Goal: Transaction & Acquisition: Purchase product/service

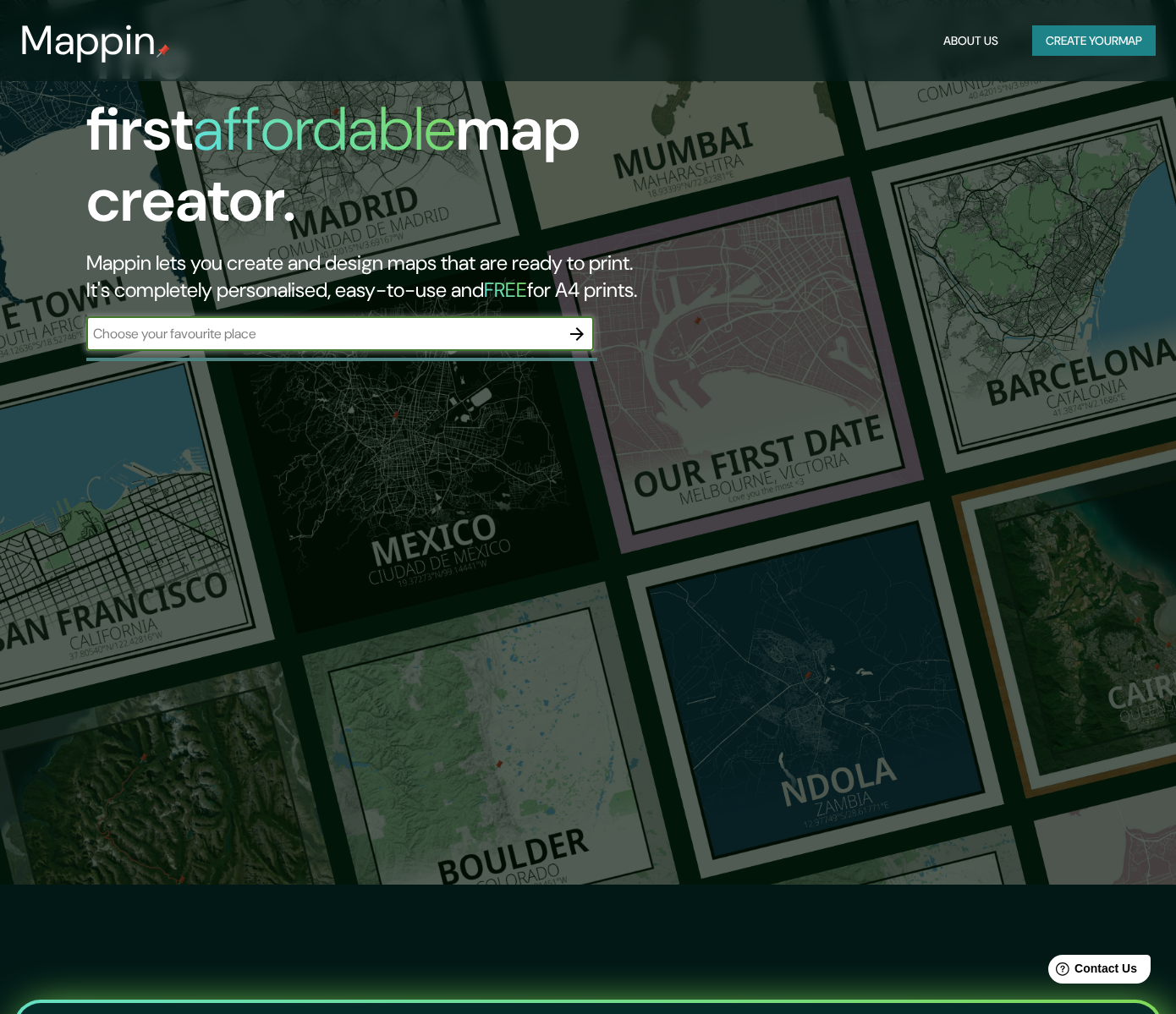
scroll to position [83, 0]
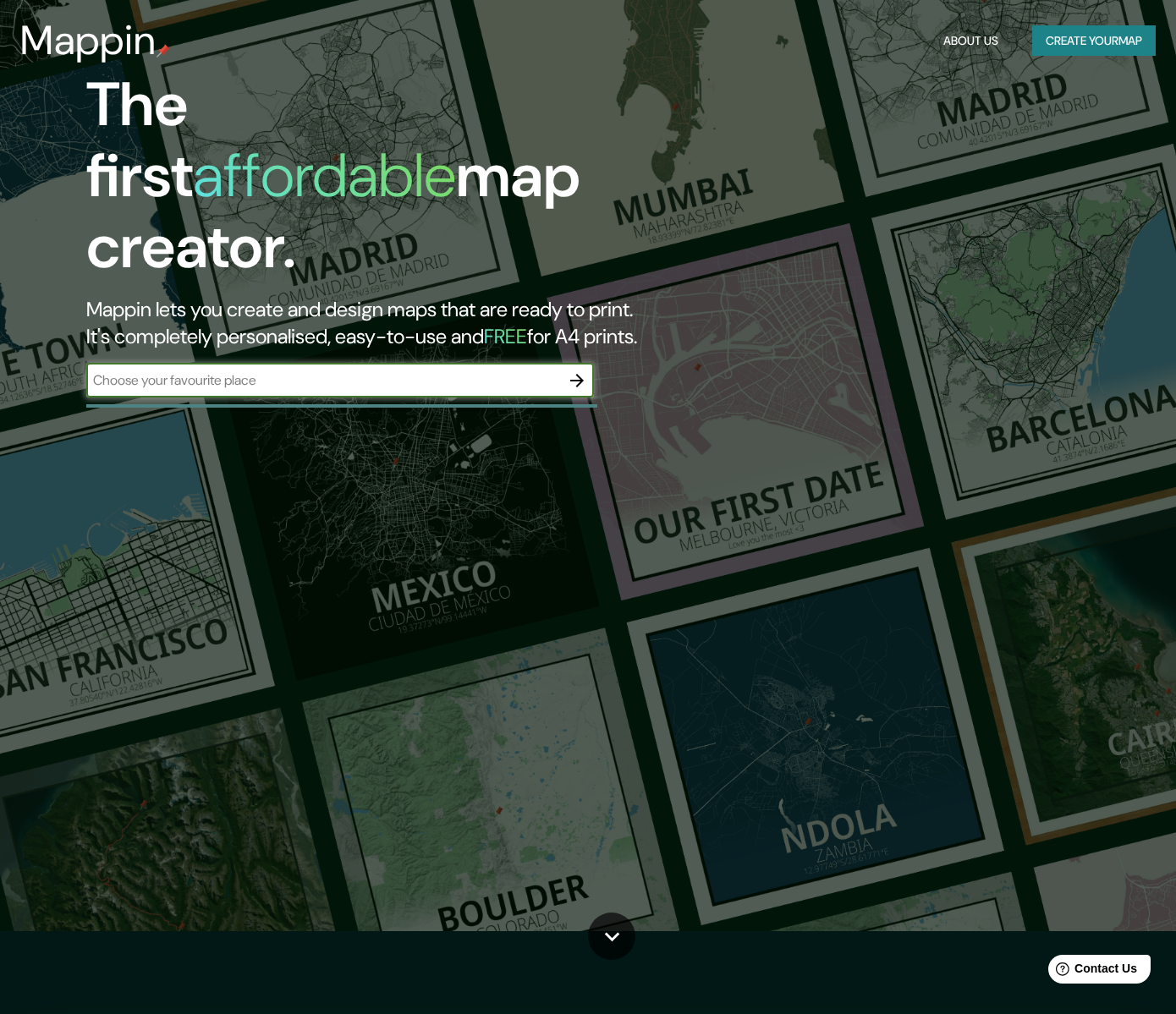
click at [528, 371] on input "text" at bounding box center [323, 381] width 474 height 20
type input "M"
type input "Atizapan [PERSON_NAME][GEOGRAPHIC_DATA]"
click at [583, 371] on icon "button" at bounding box center [576, 381] width 20 height 20
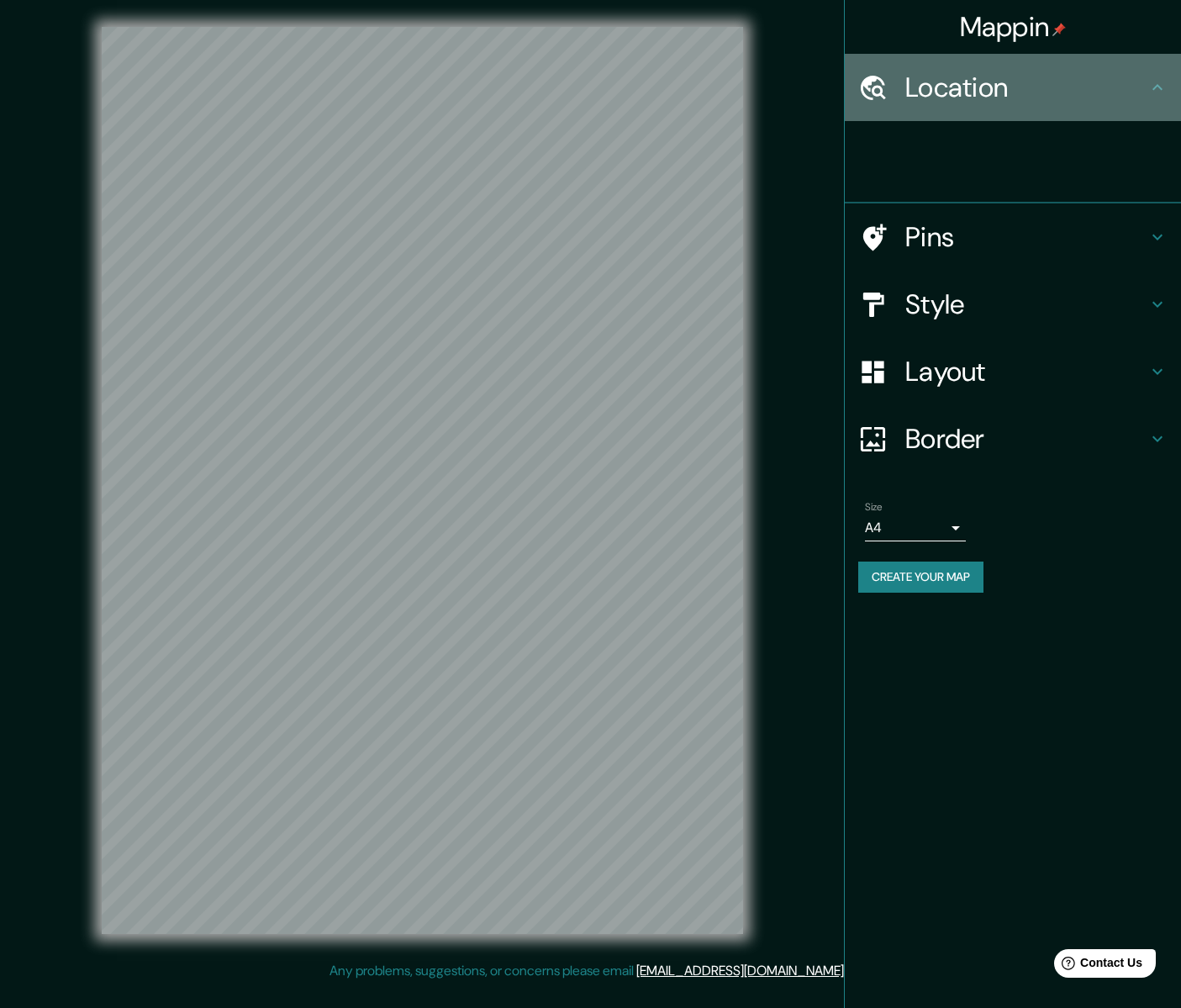
click at [991, 83] on h4 "Location" at bounding box center [1027, 88] width 243 height 34
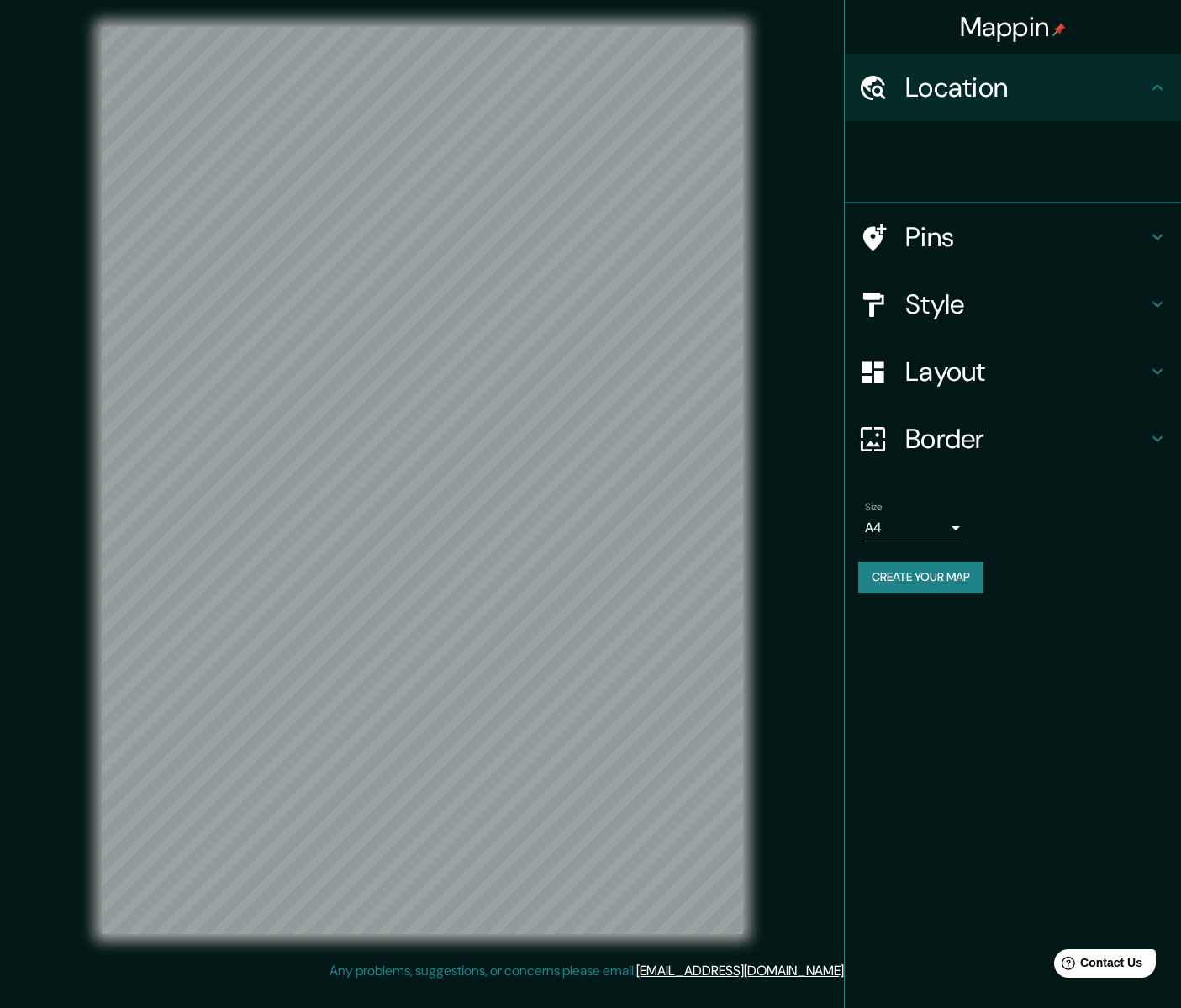
click at [1157, 88] on icon at bounding box center [1157, 87] width 20 height 20
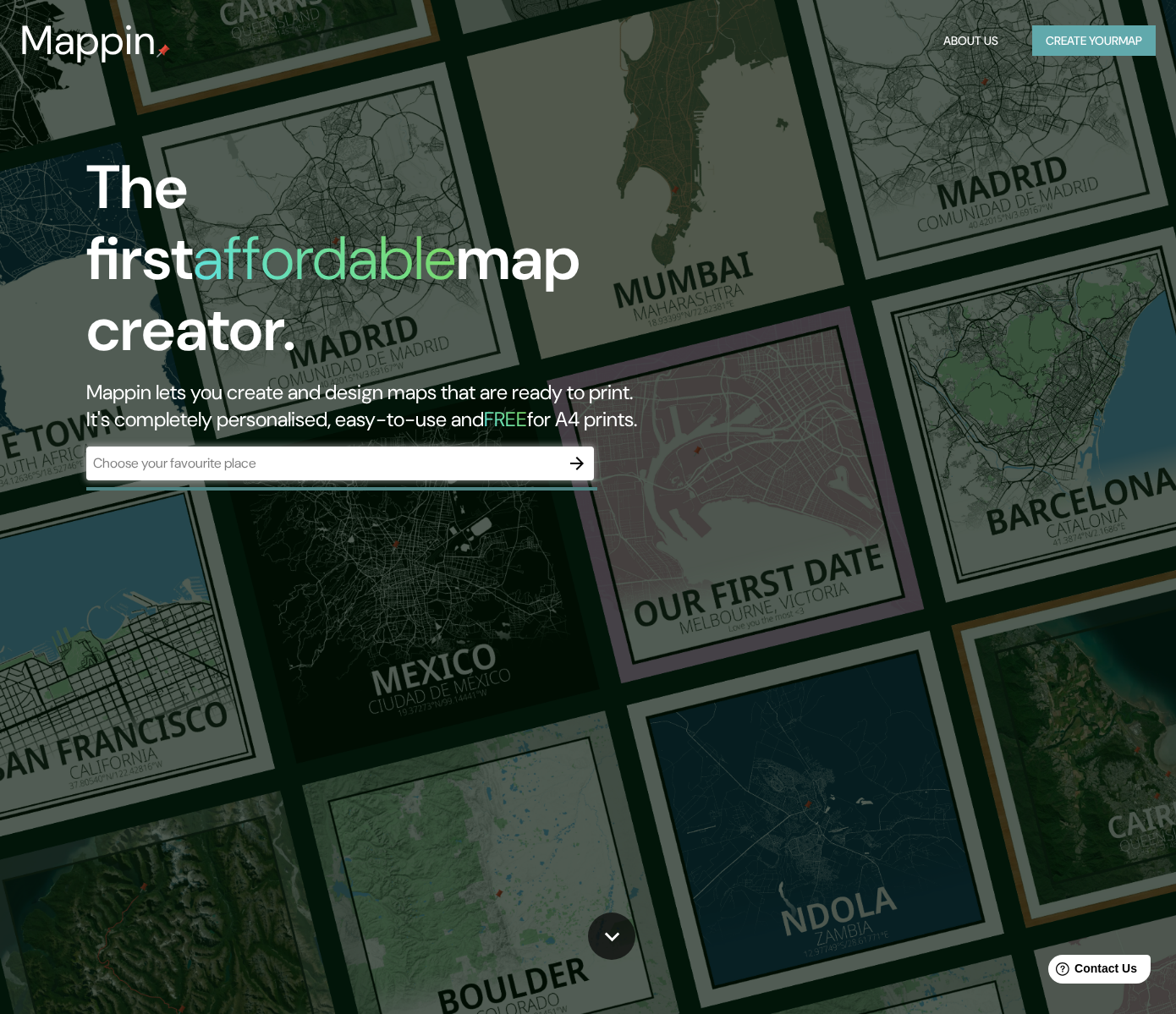
click at [1044, 41] on button "Create your map" at bounding box center [1094, 42] width 124 height 32
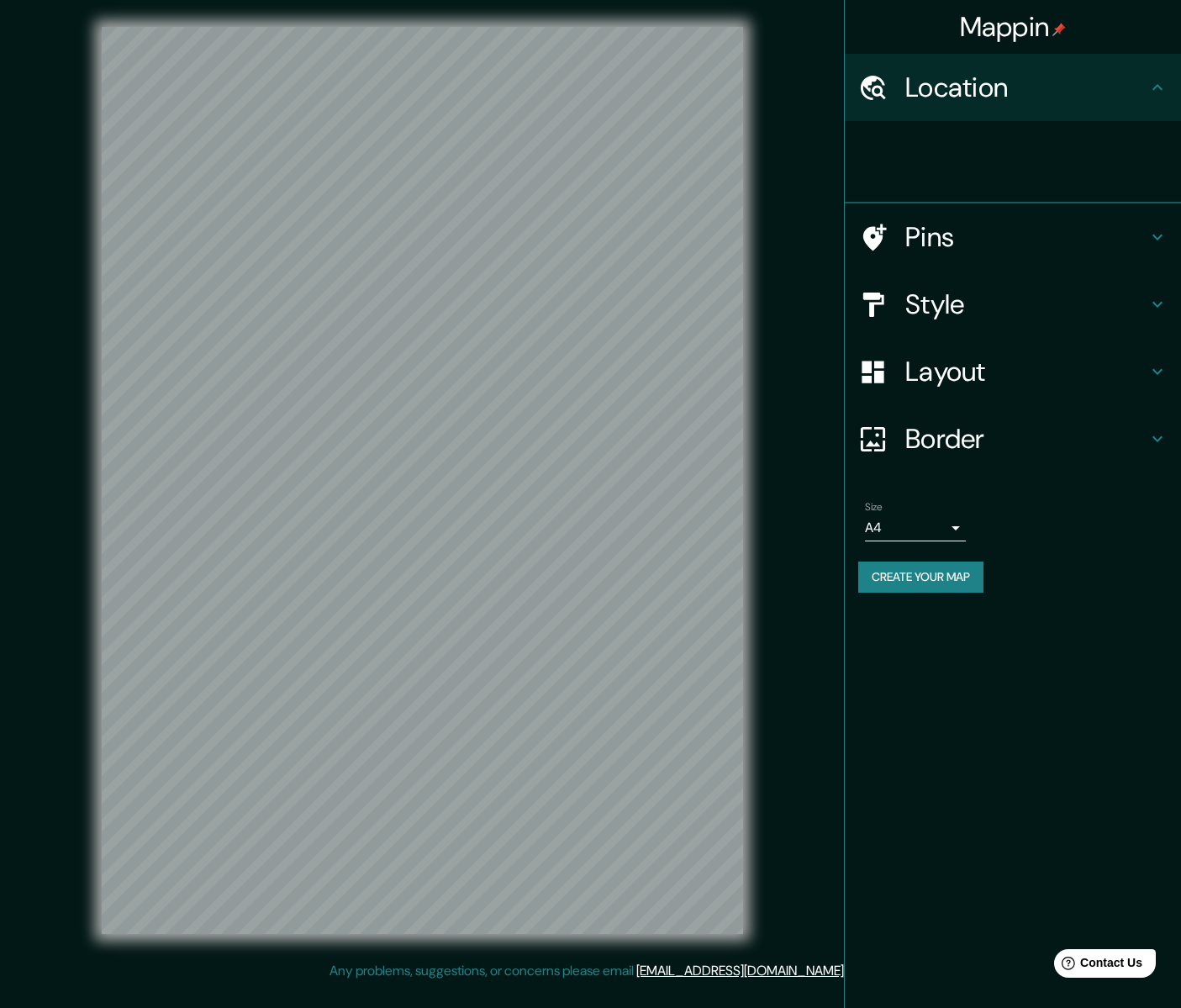
click at [1157, 98] on div "Location" at bounding box center [1012, 88] width 336 height 67
click at [1063, 160] on div at bounding box center [1020, 161] width 323 height 54
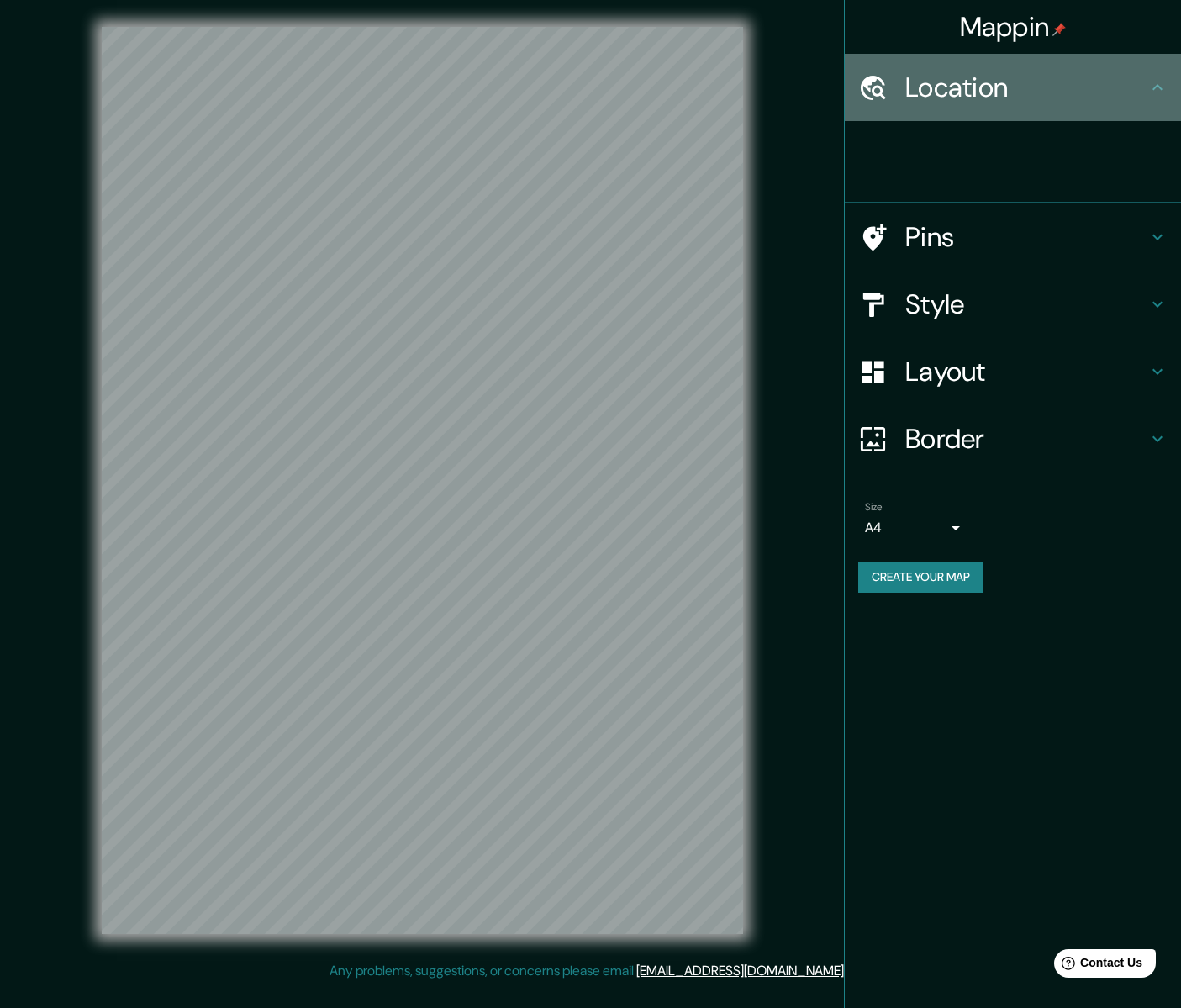
click at [1143, 94] on h4 "Location" at bounding box center [1027, 88] width 243 height 34
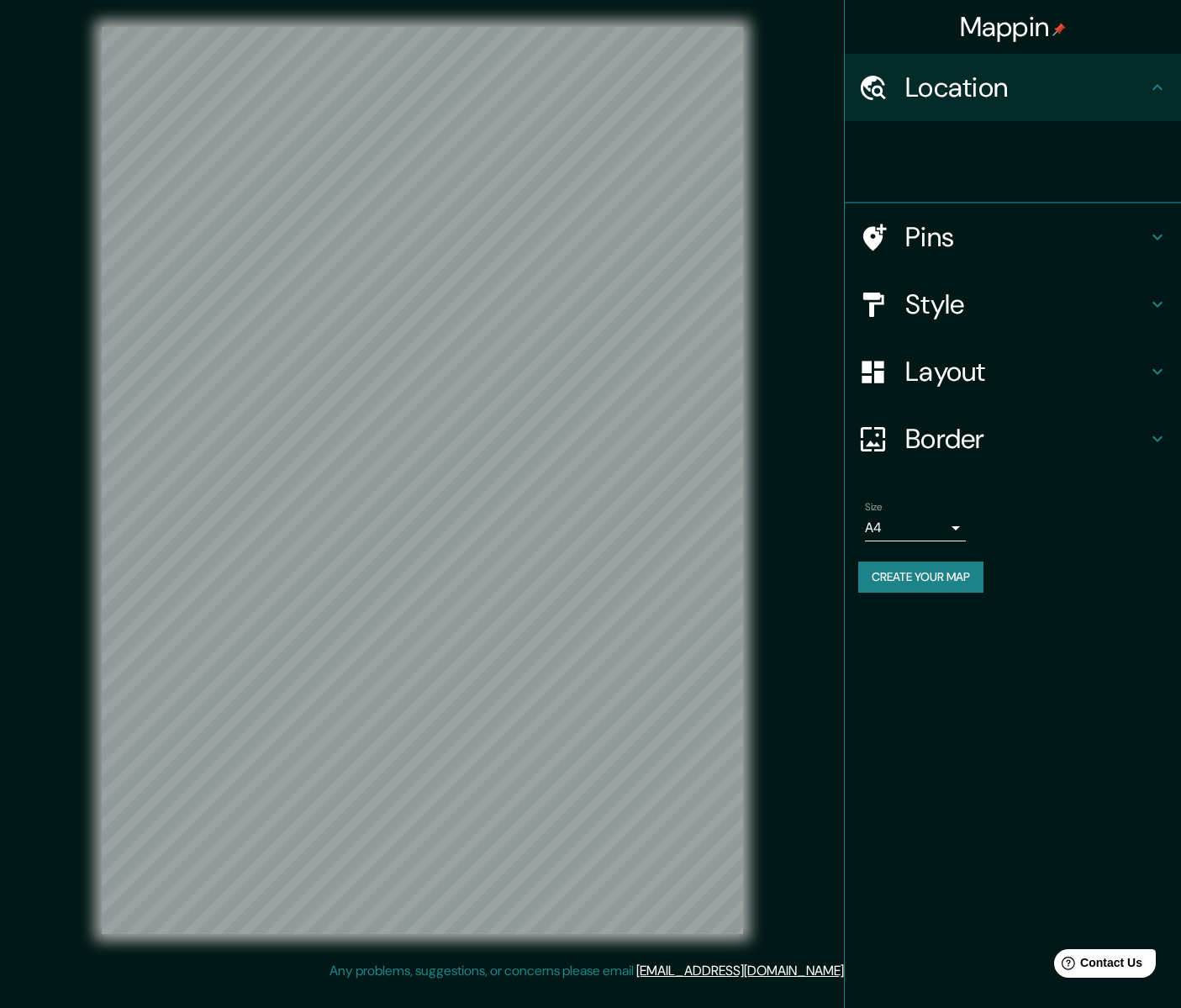
click at [1008, 90] on h4 "Location" at bounding box center [1027, 88] width 243 height 34
click at [936, 194] on div at bounding box center [1012, 163] width 336 height 83
drag, startPoint x: 933, startPoint y: 162, endPoint x: 762, endPoint y: 162, distance: 171.0
click at [933, 162] on div at bounding box center [1020, 161] width 323 height 54
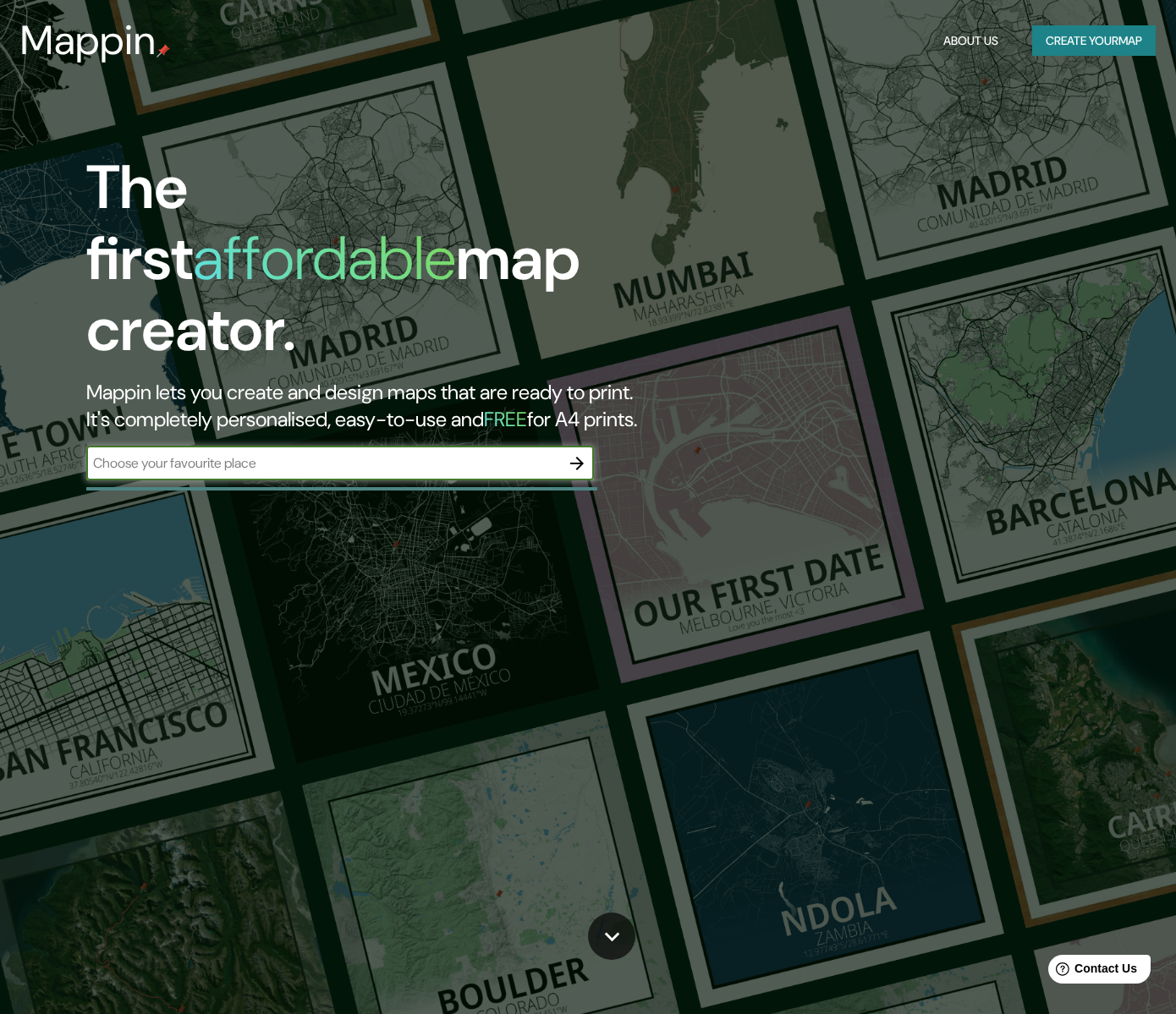
click at [176, 468] on div "The first affordable map creator. Mappin lets you create and design maps that a…" at bounding box center [379, 325] width 705 height 345
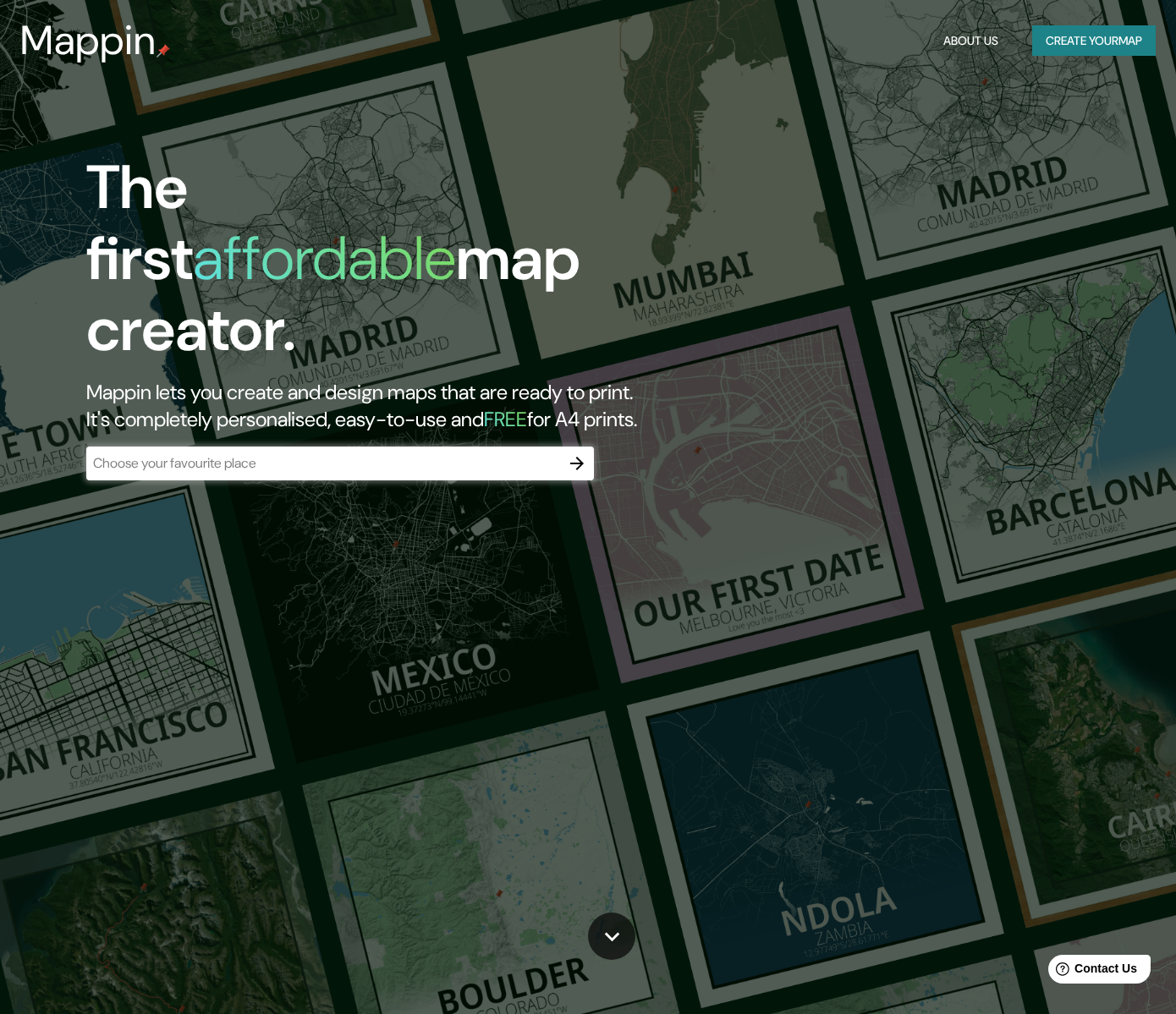
click at [186, 453] on input "text" at bounding box center [323, 463] width 474 height 20
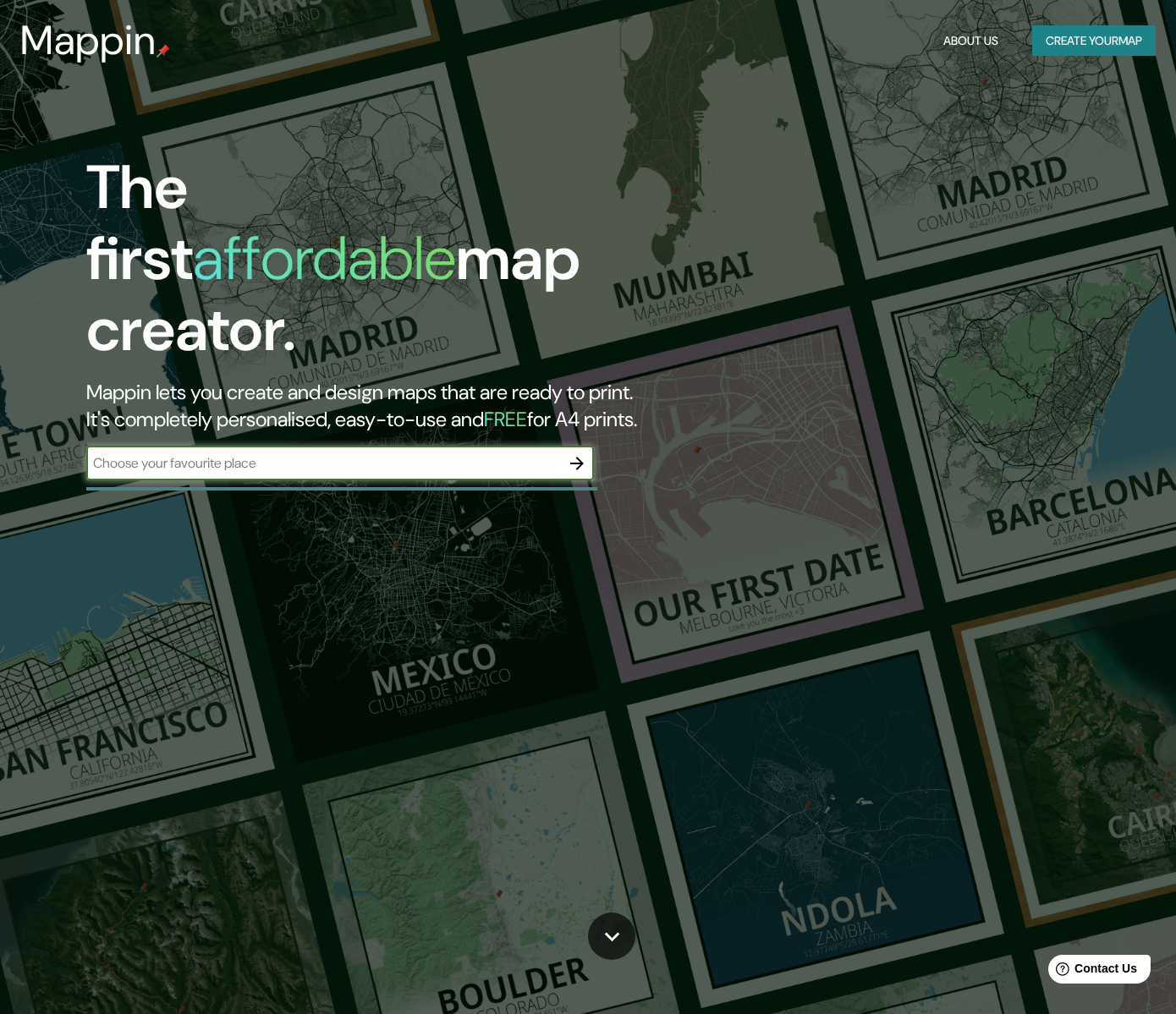
click at [908, 359] on div "The first affordable map creator. Mappin lets you create and design maps that a…" at bounding box center [588, 507] width 1176 height 1014
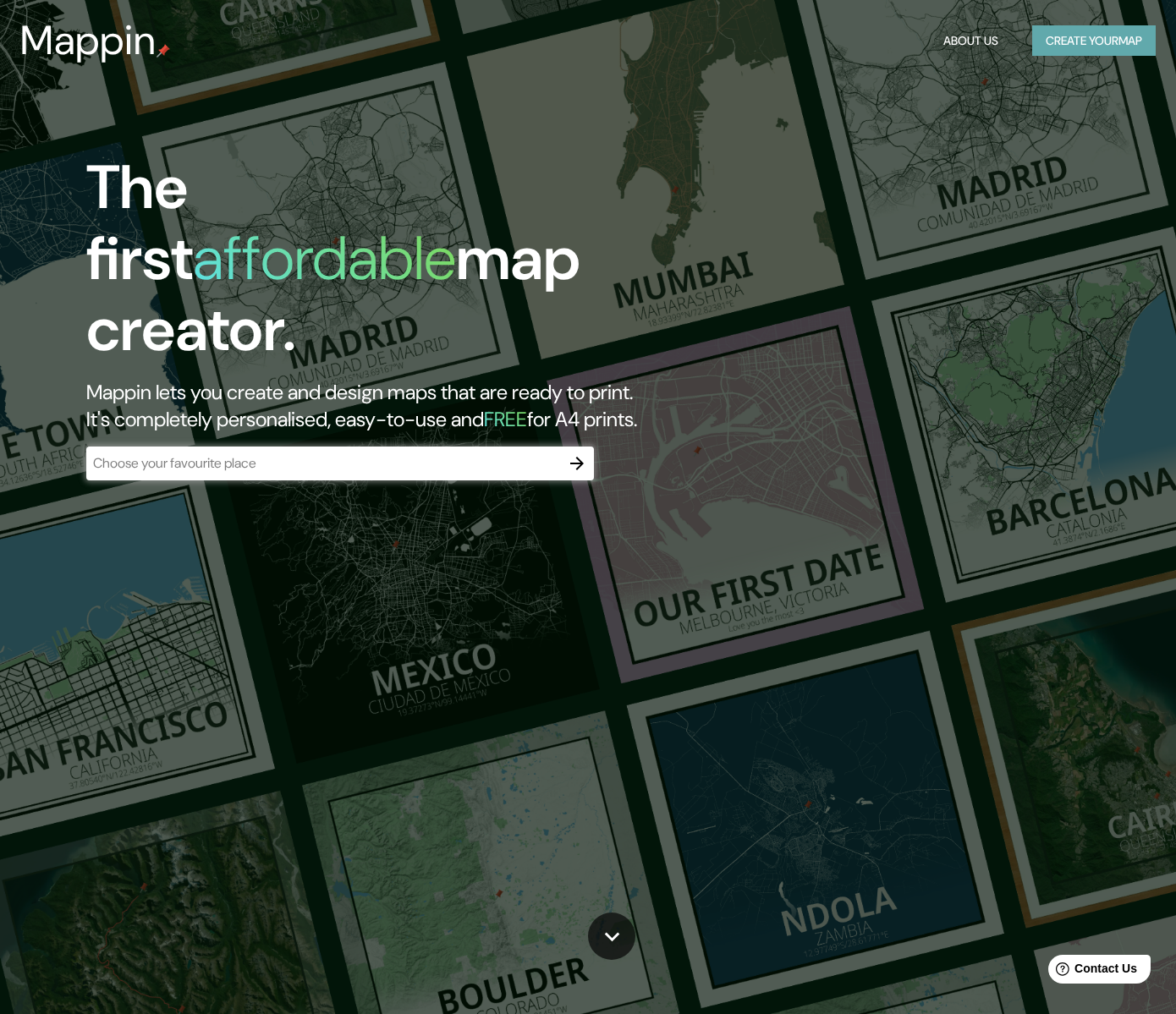
click at [1094, 43] on button "Create your map" at bounding box center [1094, 42] width 124 height 32
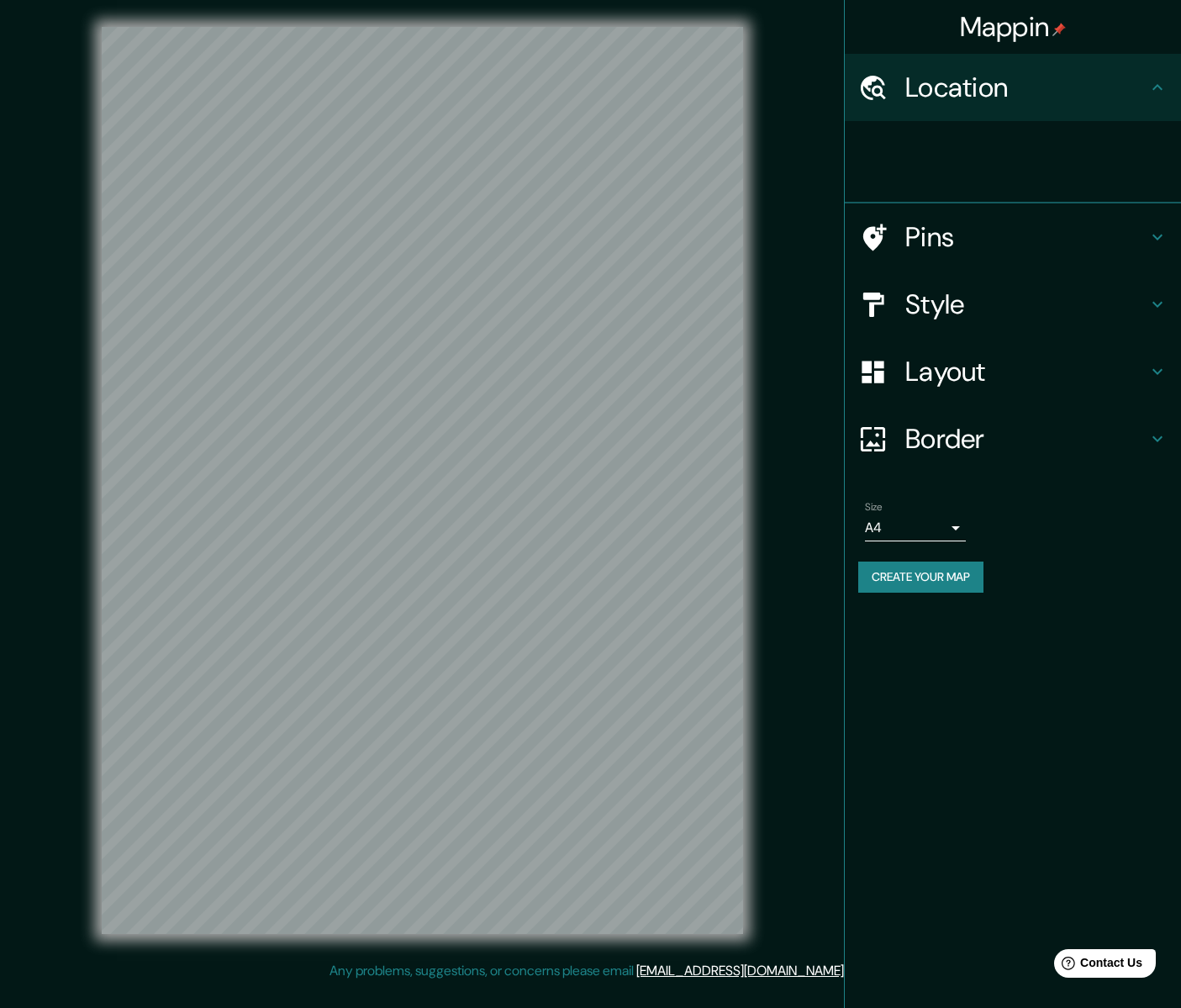
click at [917, 83] on h4 "Location" at bounding box center [1027, 88] width 243 height 34
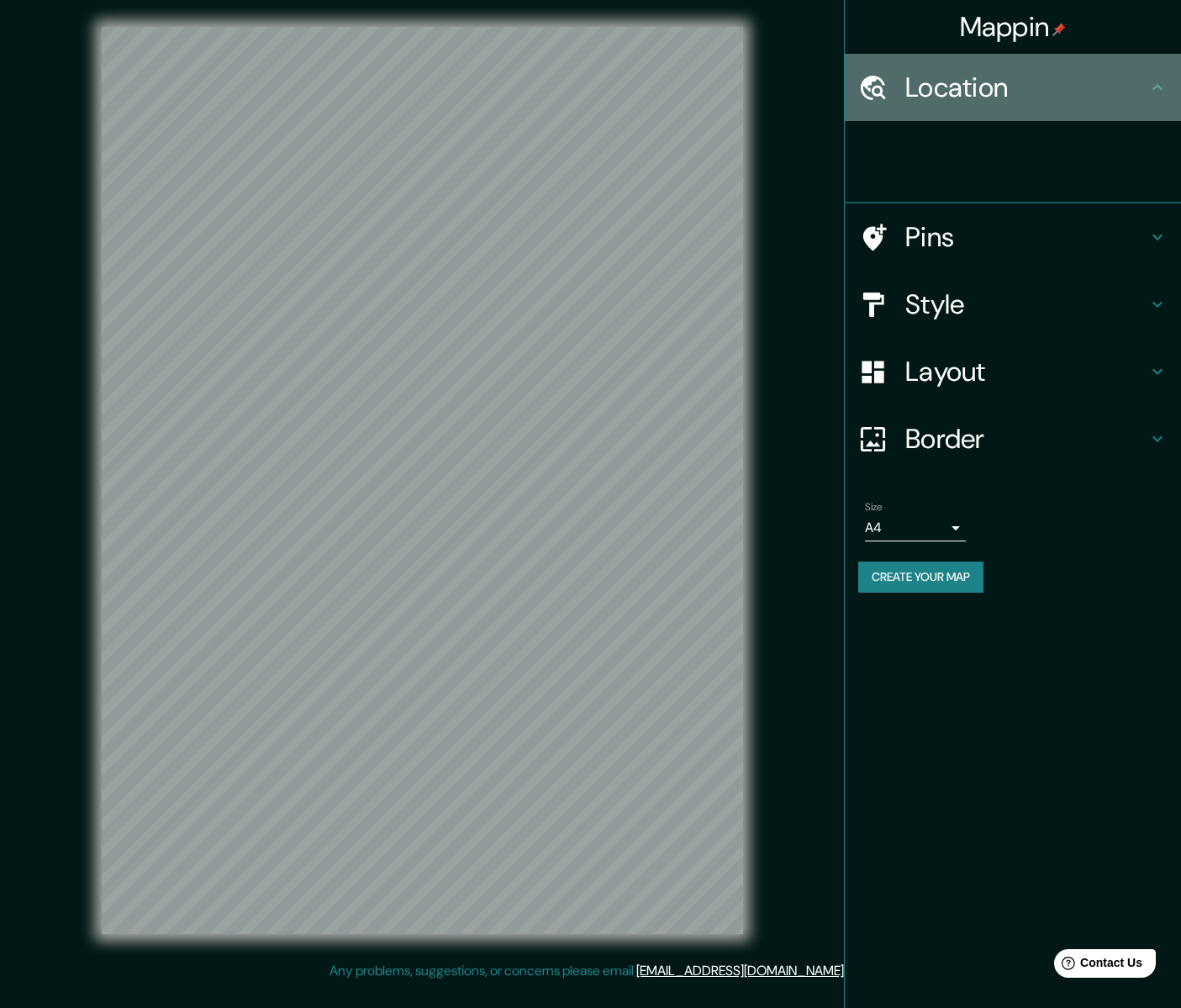
click at [1136, 88] on h4 "Location" at bounding box center [1027, 88] width 243 height 34
